Goal: Task Accomplishment & Management: Manage account settings

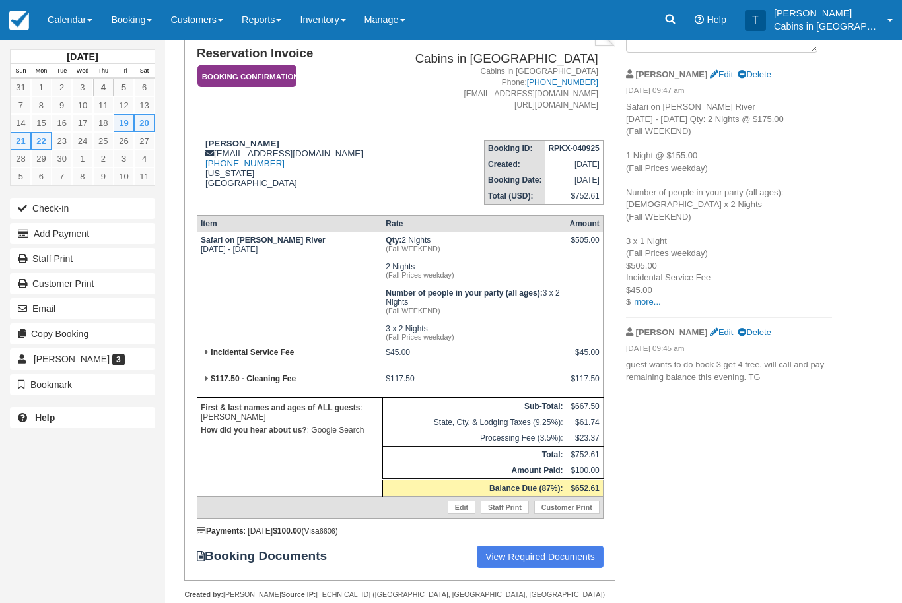
scroll to position [129, 0]
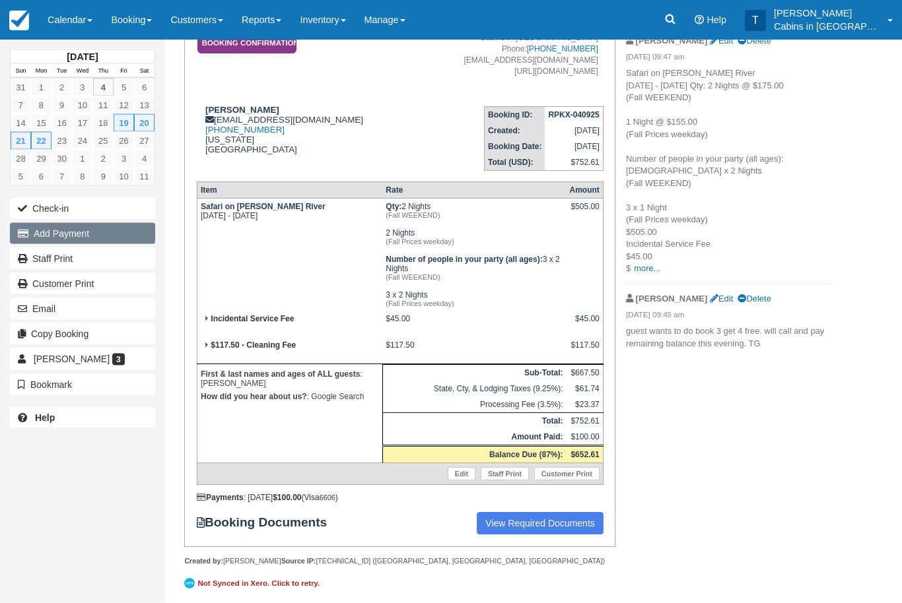
click at [107, 236] on button "Add Payment" at bounding box center [82, 233] width 145 height 21
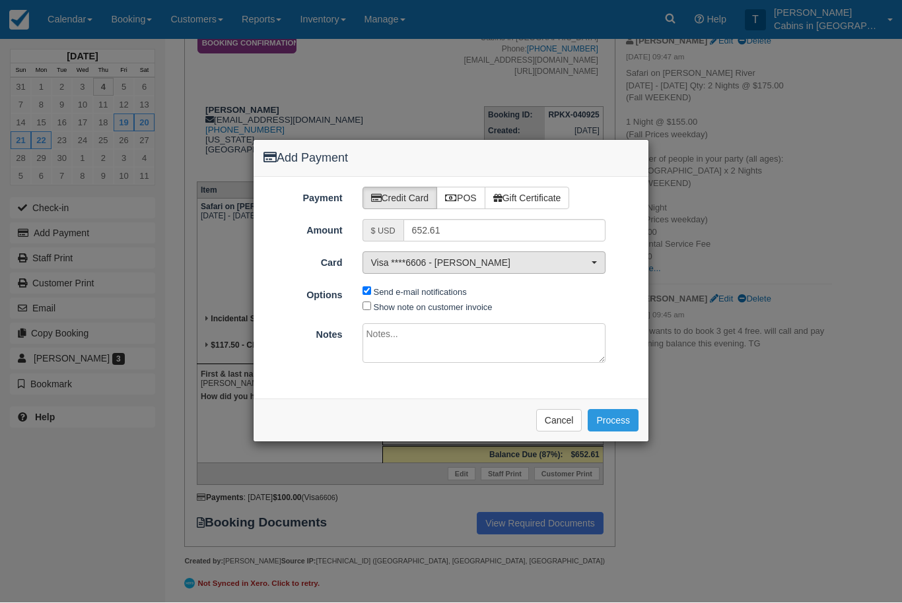
click at [582, 264] on span "Visa ****6606 - Sherill Wise" at bounding box center [480, 263] width 218 height 13
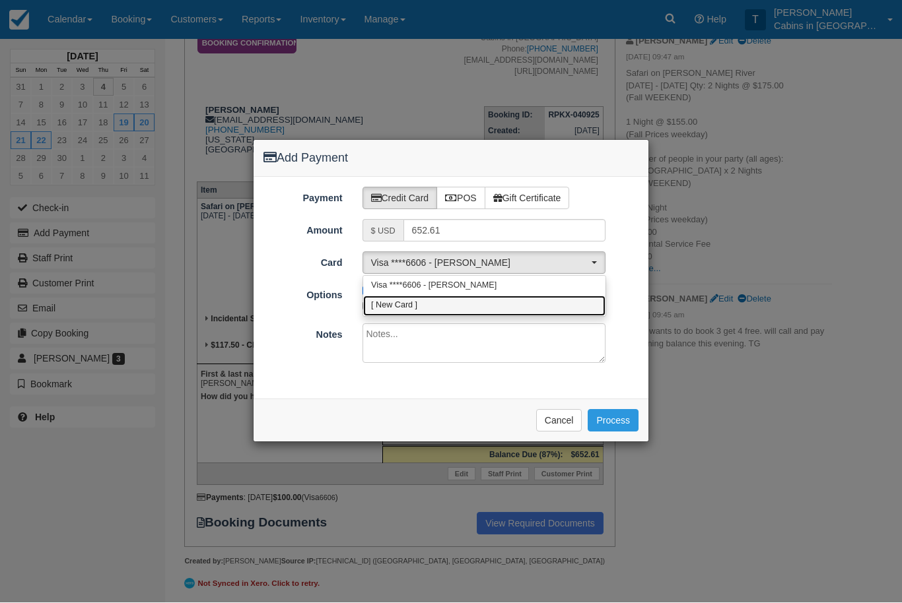
click at [469, 307] on link "[ New Card ]" at bounding box center [484, 306] width 242 height 20
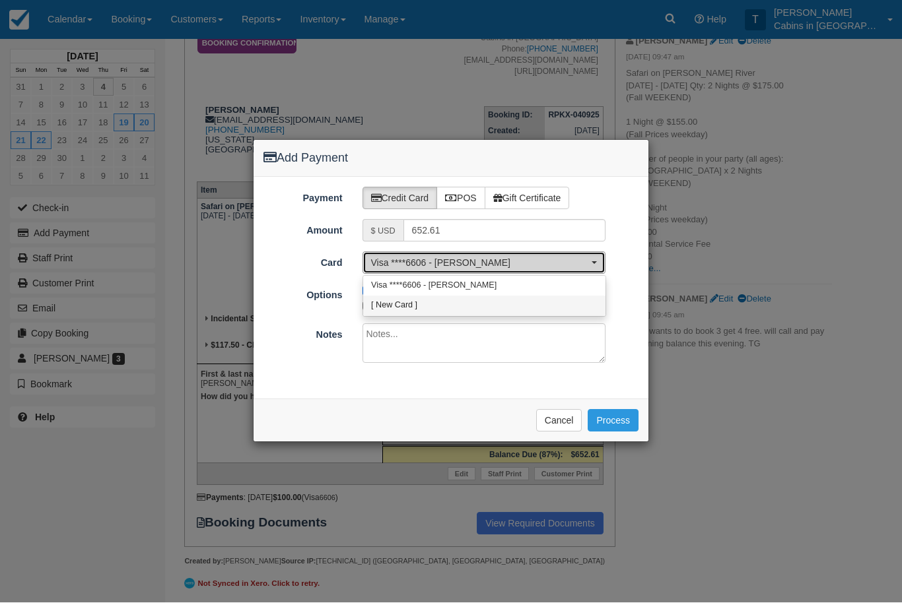
select select "0"
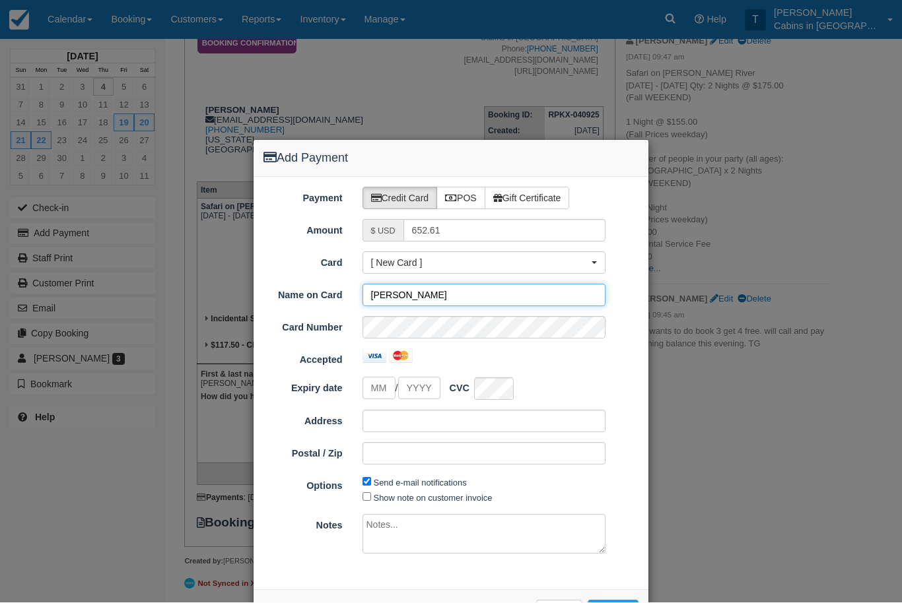
type input "Timothy Wise"
click at [385, 390] on input "tel" at bounding box center [378, 389] width 33 height 23
click at [426, 391] on input "Expiry date" at bounding box center [419, 389] width 42 height 23
type input "04"
type input "2030"
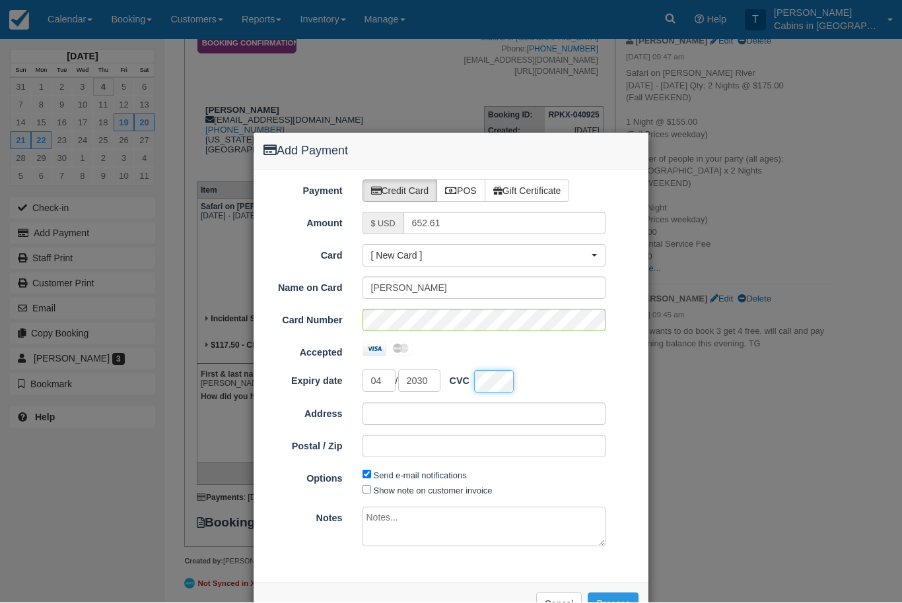
scroll to position [7, 0]
click at [521, 451] on input "Postal / Zip" at bounding box center [484, 447] width 244 height 22
type input "75056"
click at [631, 450] on div "Postal / Zip 75056" at bounding box center [450, 447] width 395 height 22
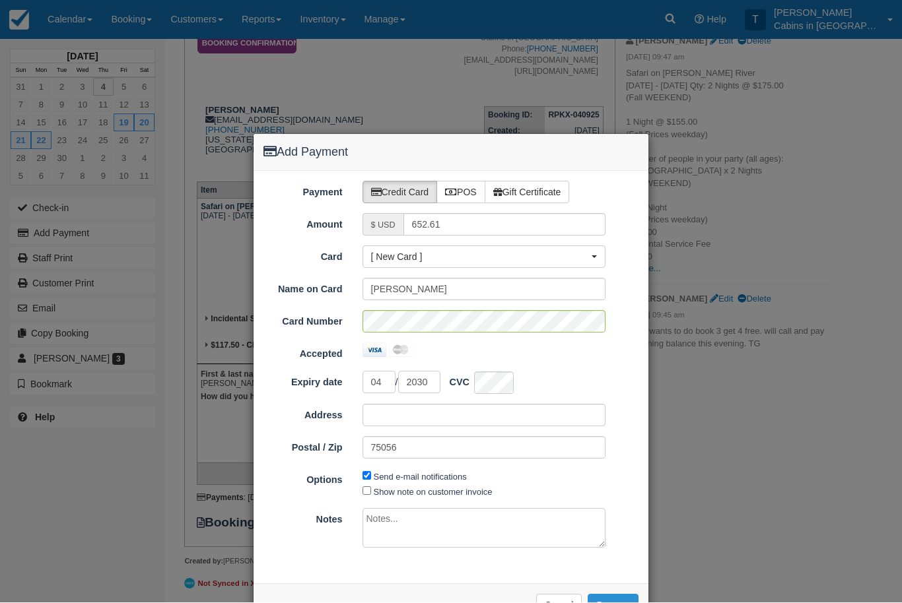
click at [622, 603] on button "Process" at bounding box center [612, 606] width 51 height 22
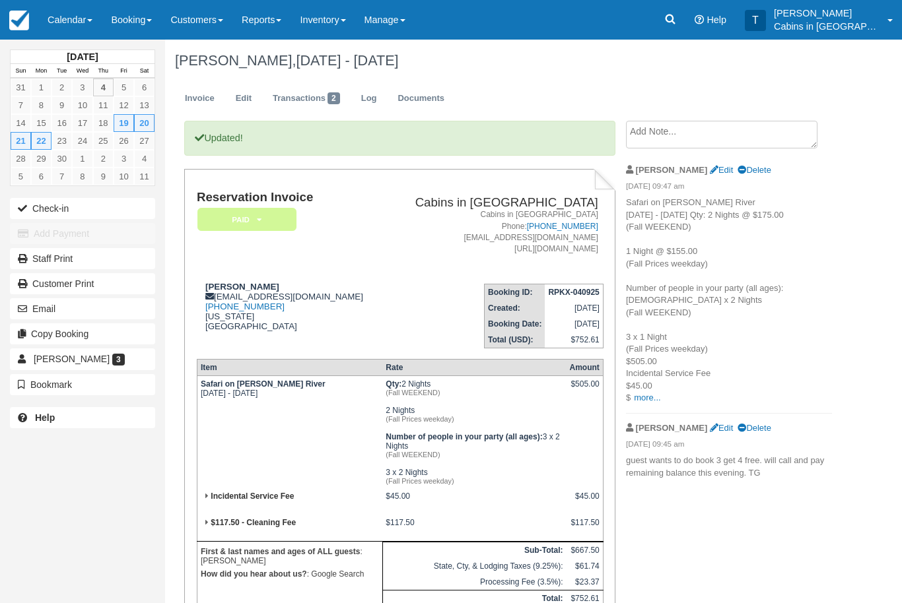
click at [286, 209] on em "Paid" at bounding box center [246, 219] width 99 height 23
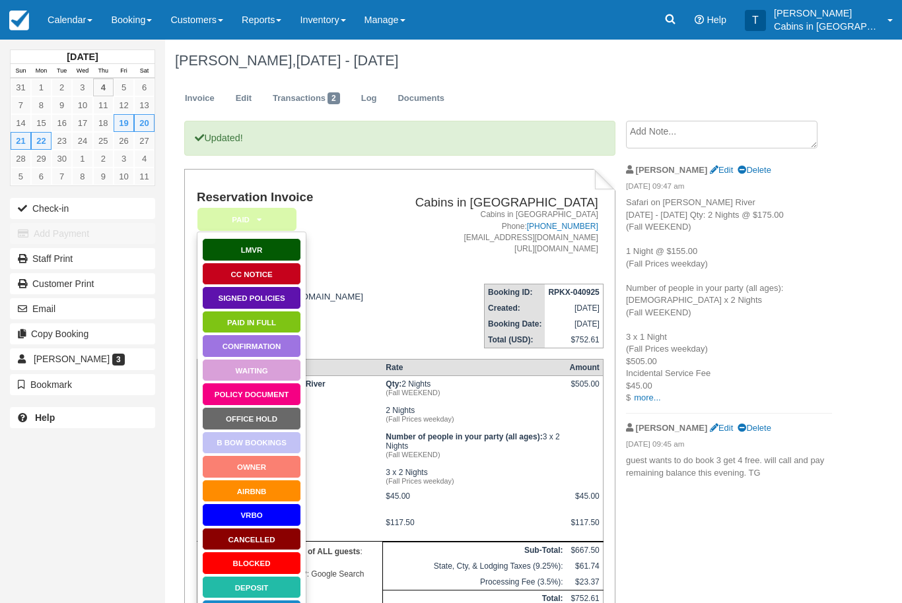
click at [418, 200] on h2 "Cabins in [GEOGRAPHIC_DATA]" at bounding box center [494, 203] width 208 height 14
click at [427, 99] on link "Documents" at bounding box center [420, 99] width 67 height 26
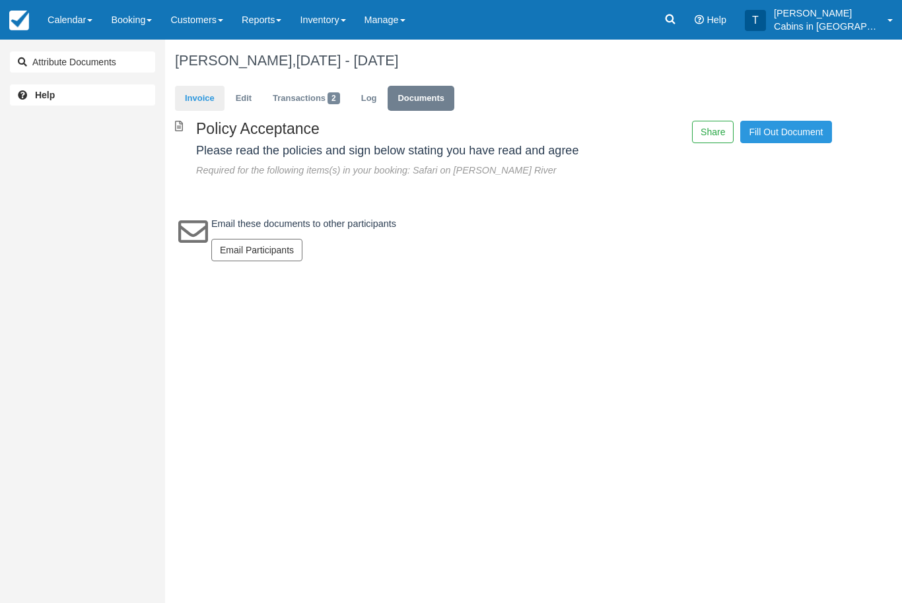
click at [208, 96] on link "Invoice" at bounding box center [200, 99] width 50 height 26
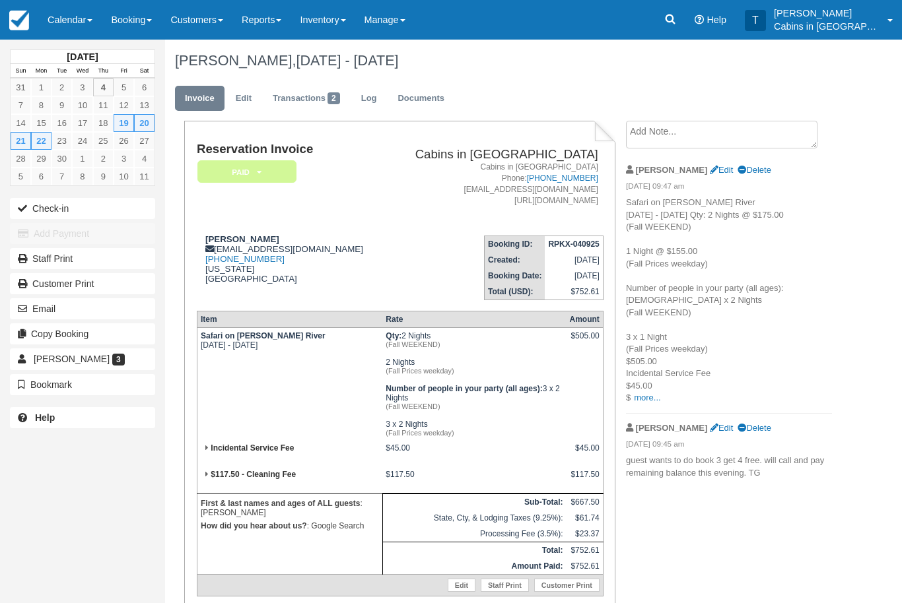
click at [273, 170] on em "Paid" at bounding box center [246, 171] width 99 height 23
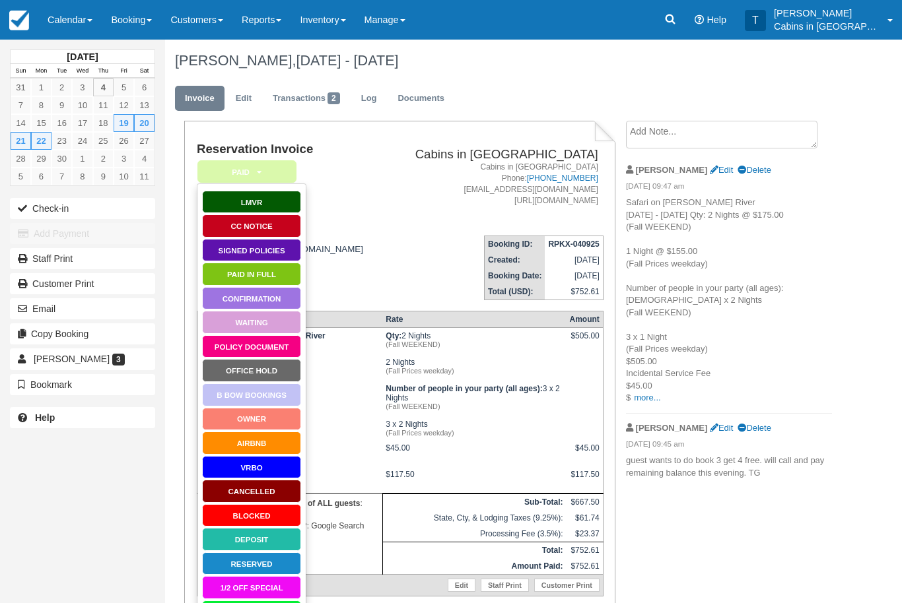
click at [277, 346] on link "Policy Document" at bounding box center [251, 346] width 99 height 23
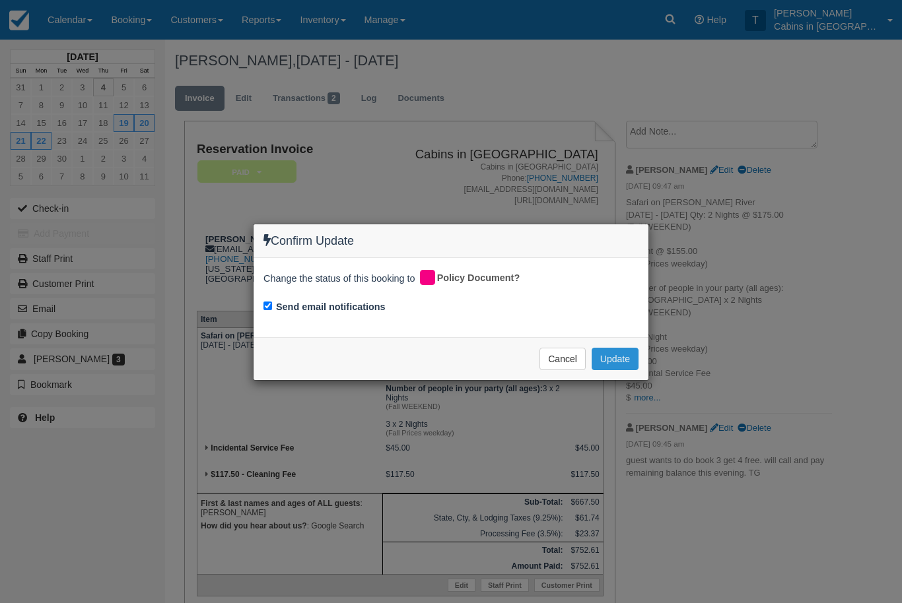
click at [621, 354] on button "Update" at bounding box center [614, 359] width 47 height 22
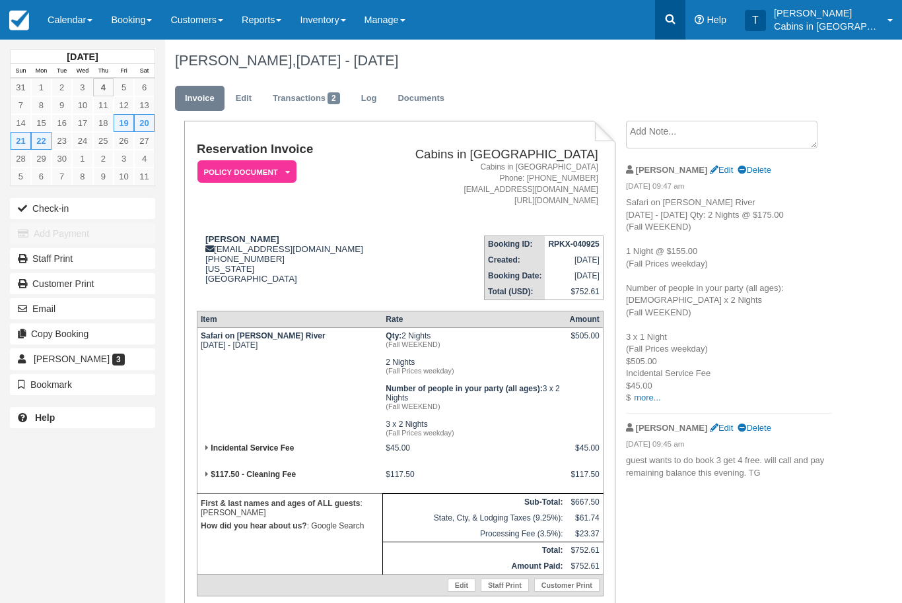
click at [677, 13] on icon at bounding box center [669, 19] width 13 height 13
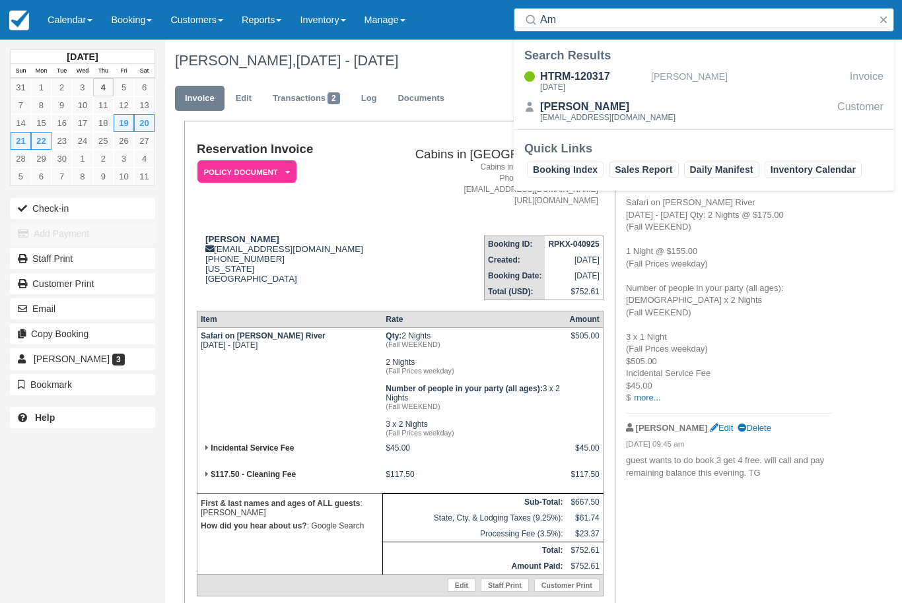
type input "A"
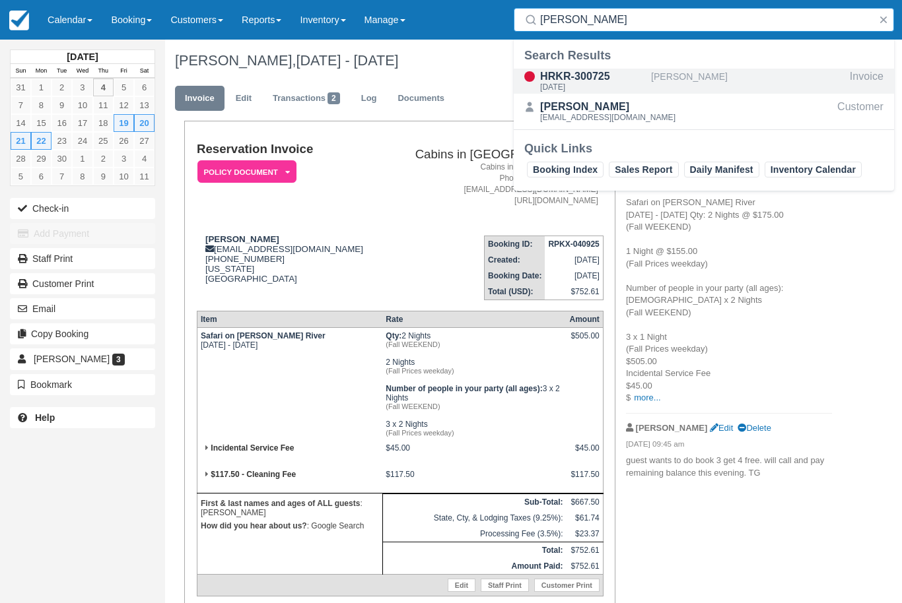
type input "Aimee young"
click at [691, 79] on div "[PERSON_NAME]" at bounding box center [747, 81] width 193 height 25
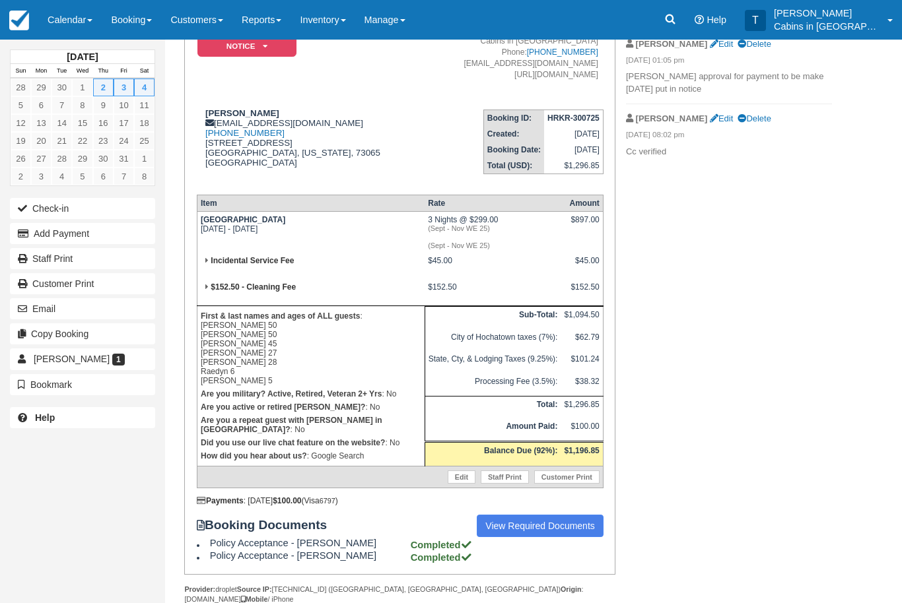
scroll to position [119, 0]
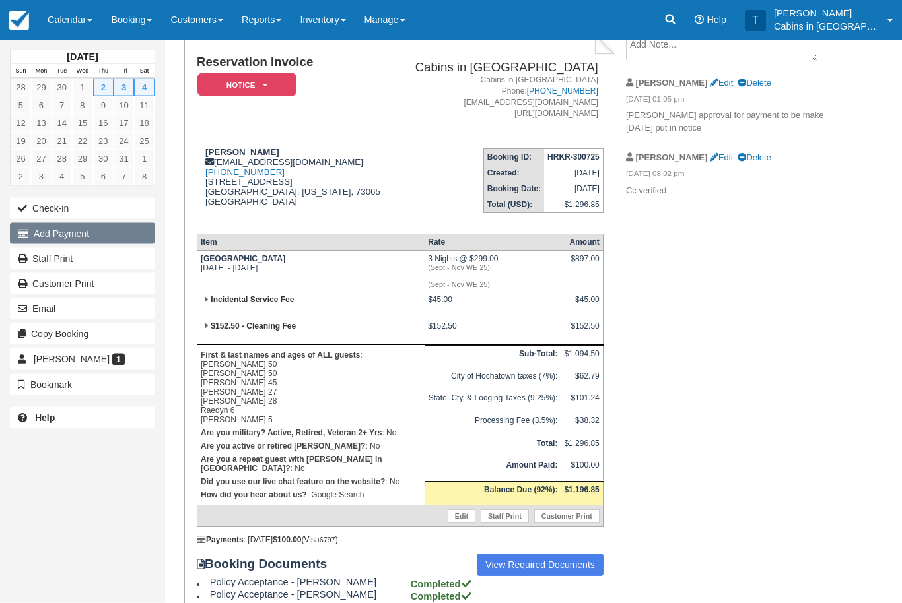
click at [116, 232] on button "Add Payment" at bounding box center [82, 233] width 145 height 21
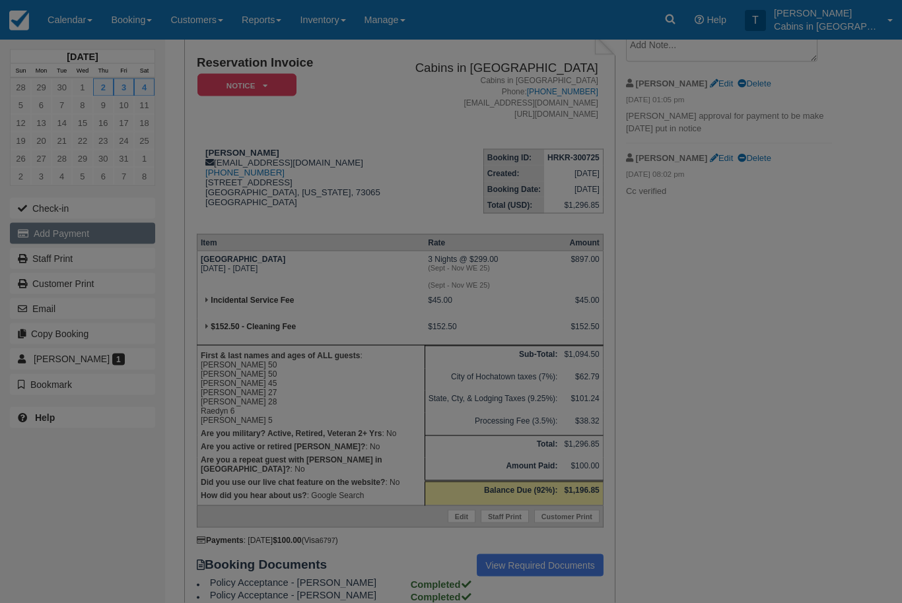
scroll to position [87, 0]
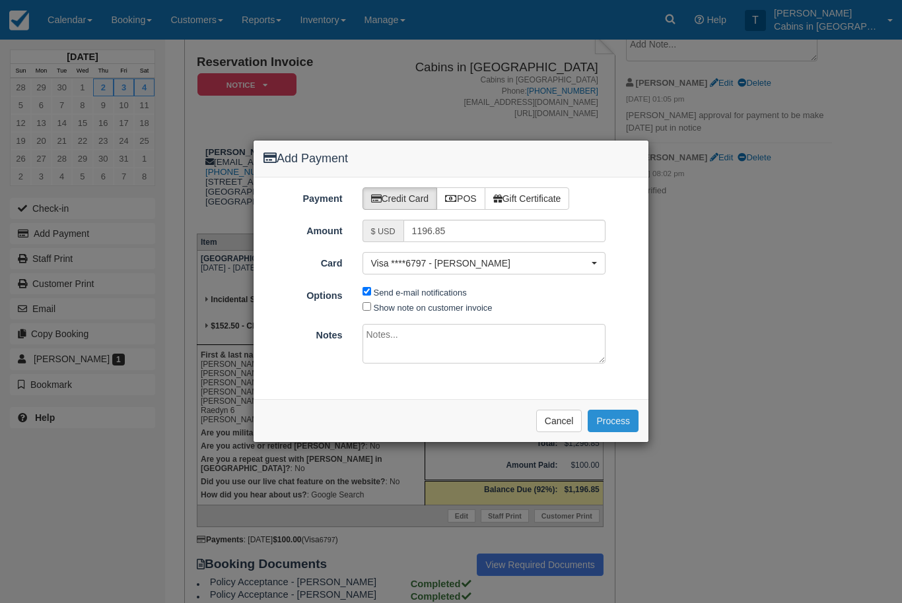
click at [617, 415] on button "Process" at bounding box center [612, 421] width 51 height 22
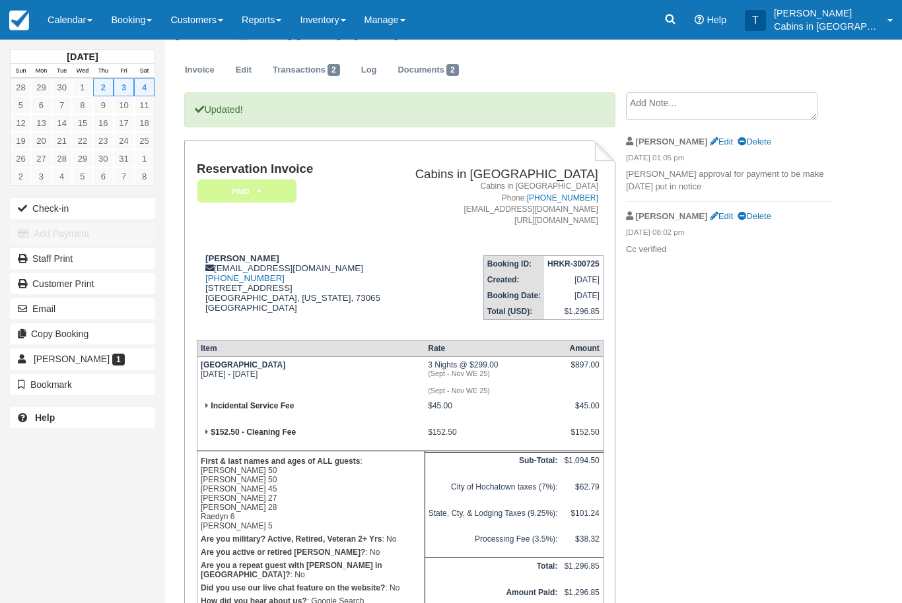
scroll to position [28, 0]
click at [428, 70] on link "Documents 2" at bounding box center [427, 71] width 81 height 26
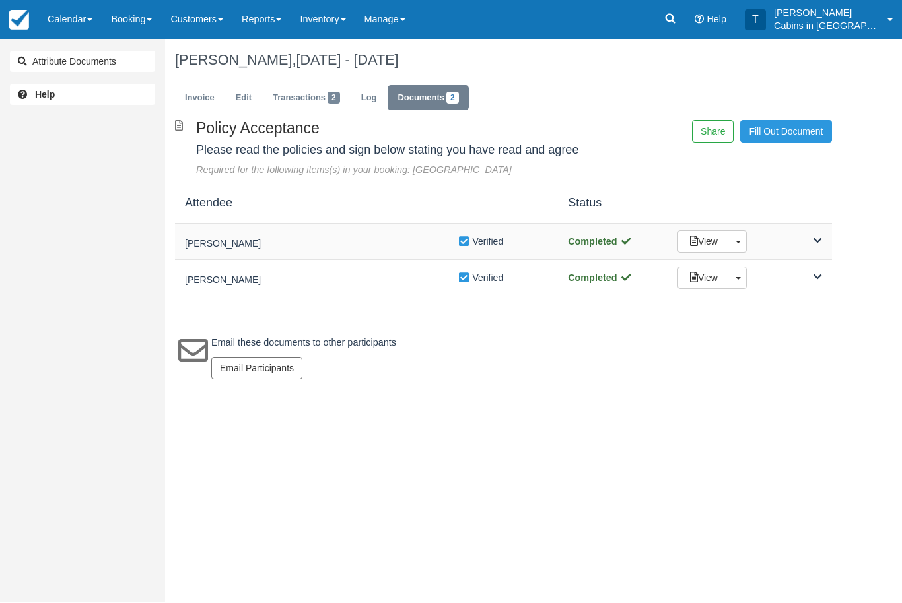
click at [386, 235] on div "[PERSON_NAME]" at bounding box center [321, 242] width 273 height 18
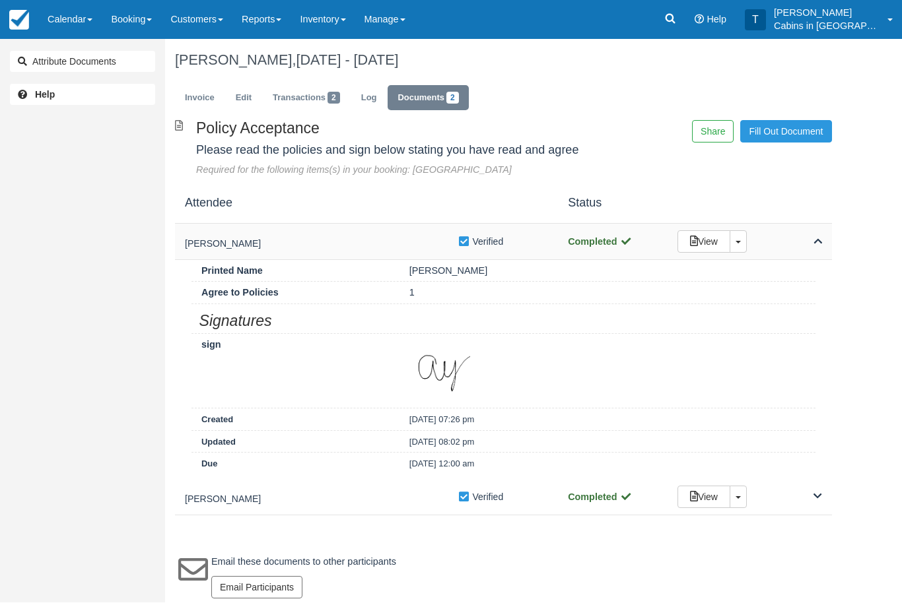
scroll to position [1, 0]
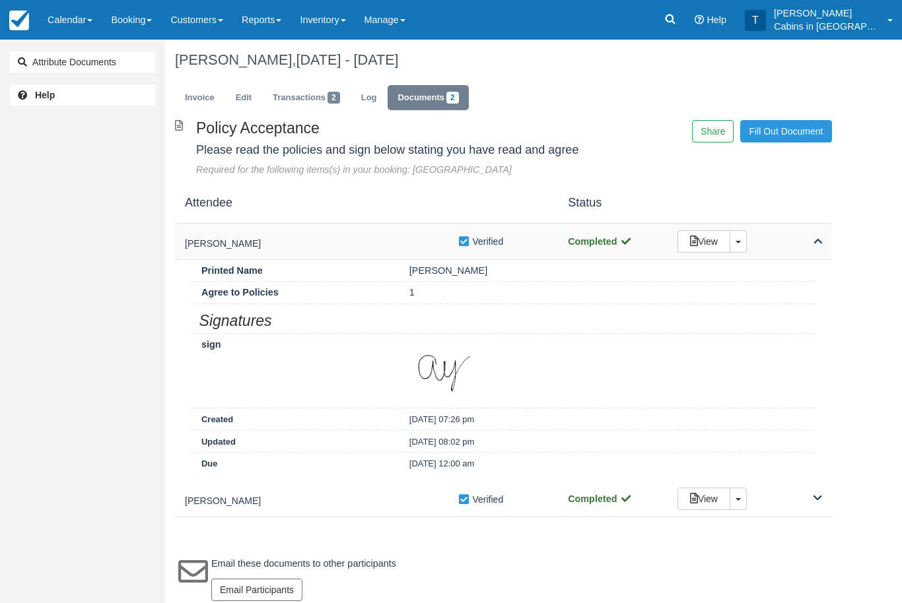
click at [394, 239] on h5 "[PERSON_NAME]" at bounding box center [321, 244] width 273 height 10
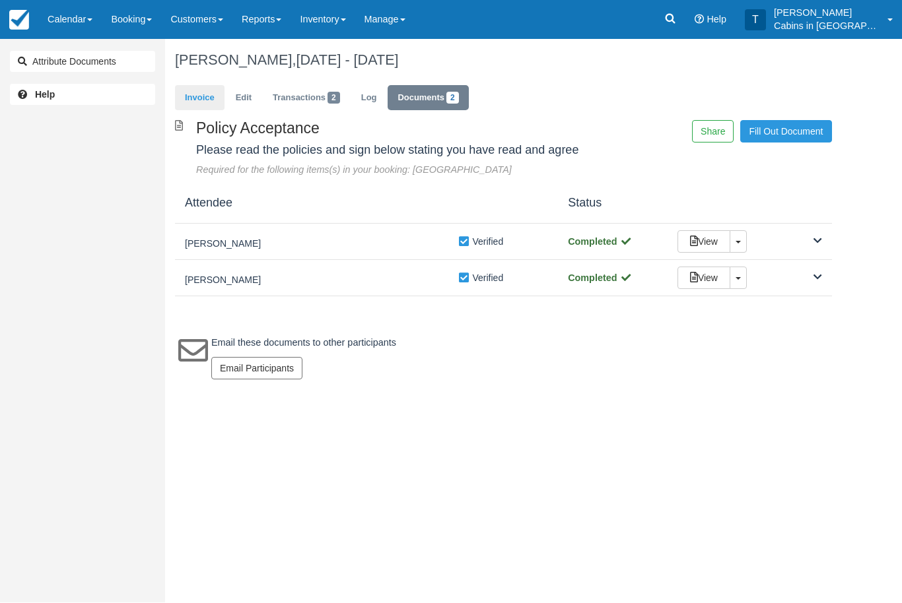
click at [213, 97] on link "Invoice" at bounding box center [200, 99] width 50 height 26
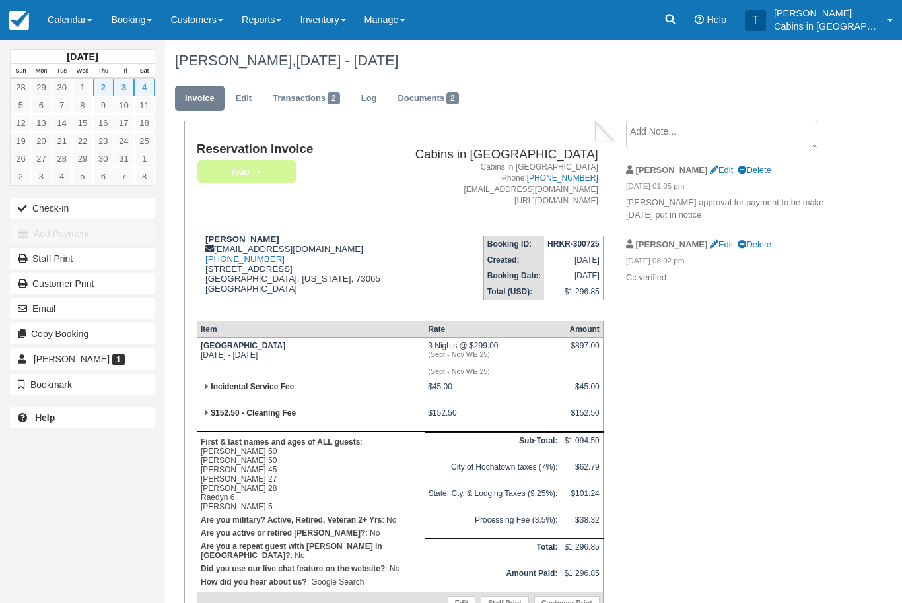
click at [275, 168] on em "Paid" at bounding box center [246, 171] width 99 height 23
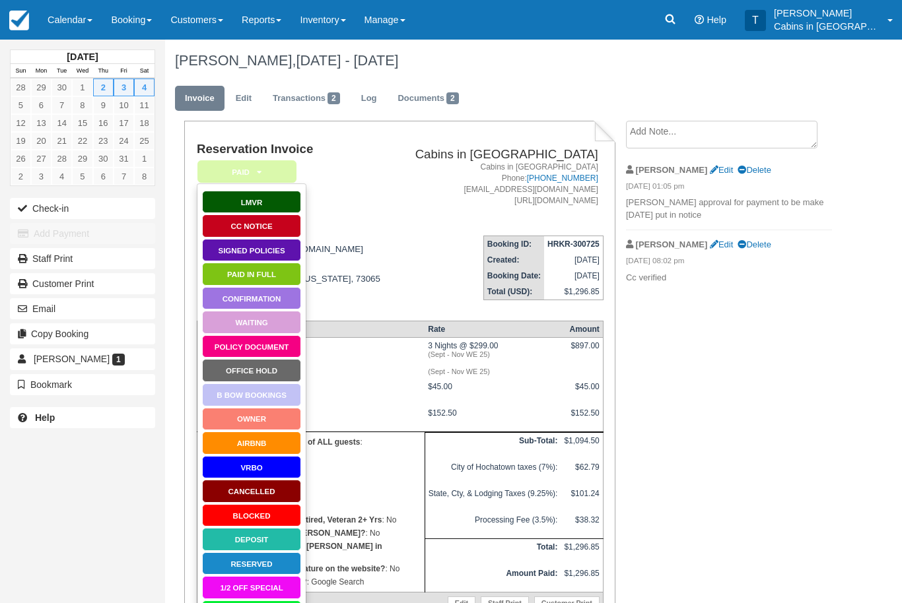
click at [269, 250] on link "Signed Policies" at bounding box center [251, 250] width 99 height 23
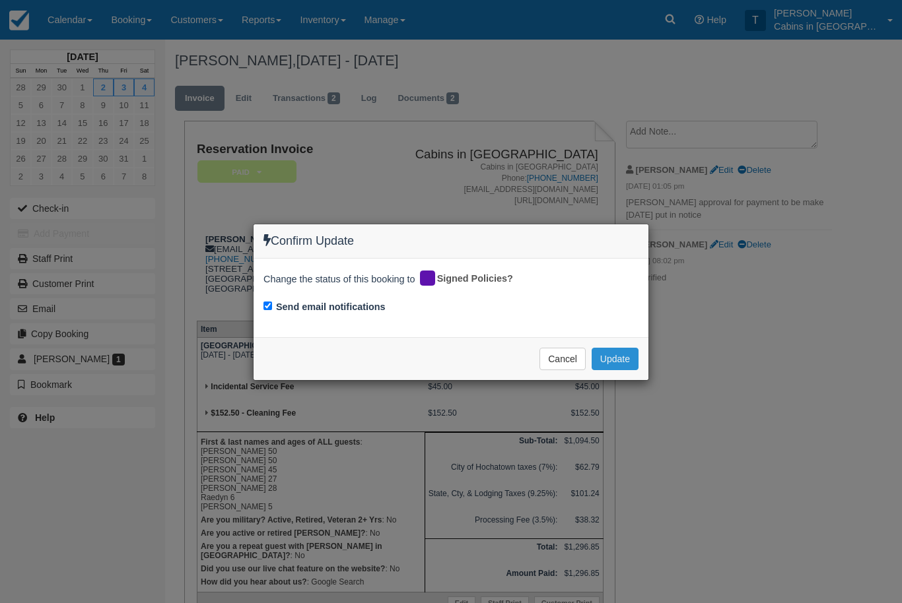
click at [620, 354] on button "Update" at bounding box center [614, 359] width 47 height 22
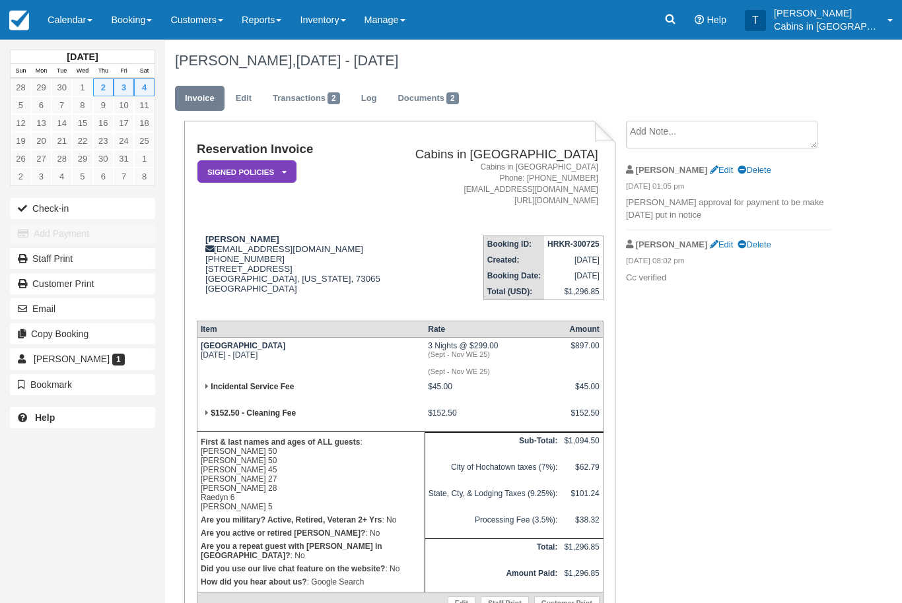
click at [741, 123] on textarea at bounding box center [721, 135] width 191 height 28
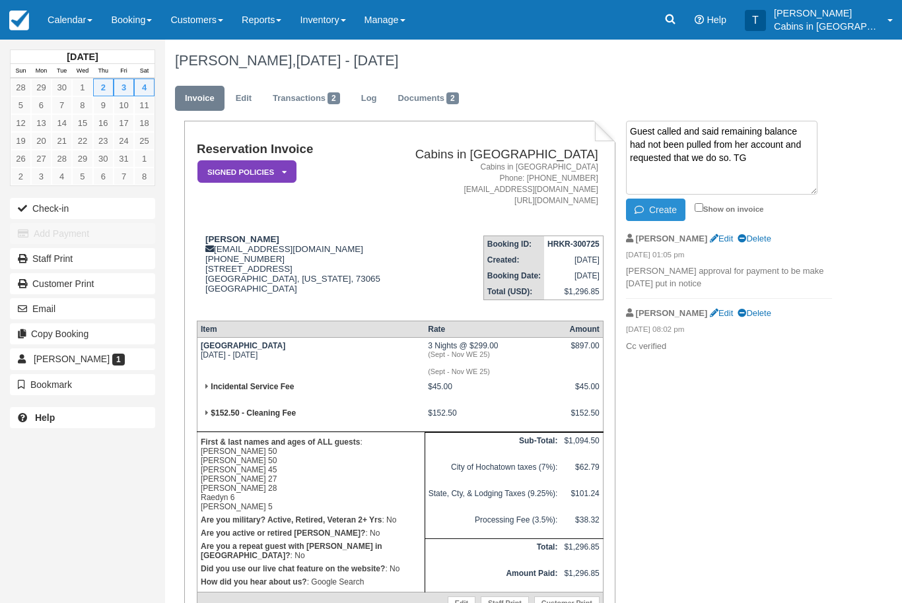
type textarea "Guest called and said remaining balance had not been pulled from her account an…"
click at [655, 214] on button "Create" at bounding box center [655, 210] width 59 height 22
